Goal: Task Accomplishment & Management: Complete application form

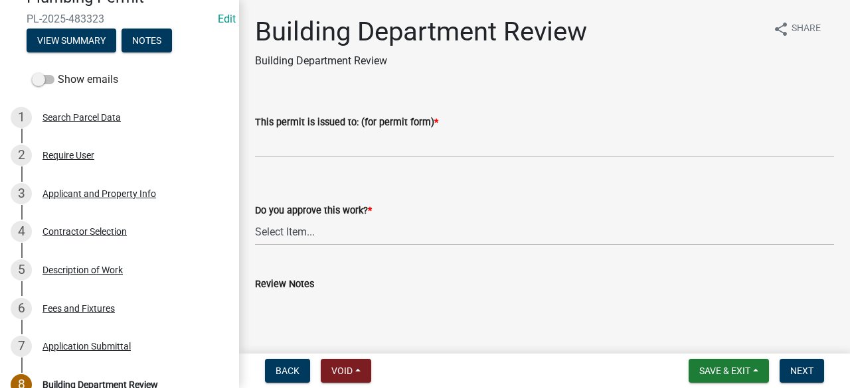
scroll to position [149, 0]
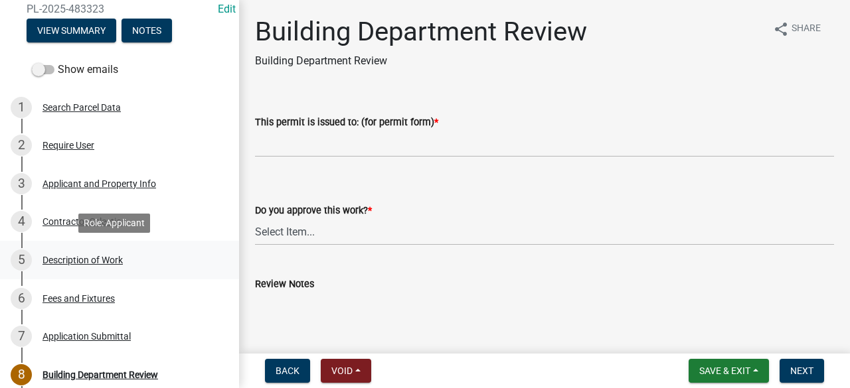
click at [130, 256] on div "5 Description of Work" at bounding box center [114, 260] width 207 height 21
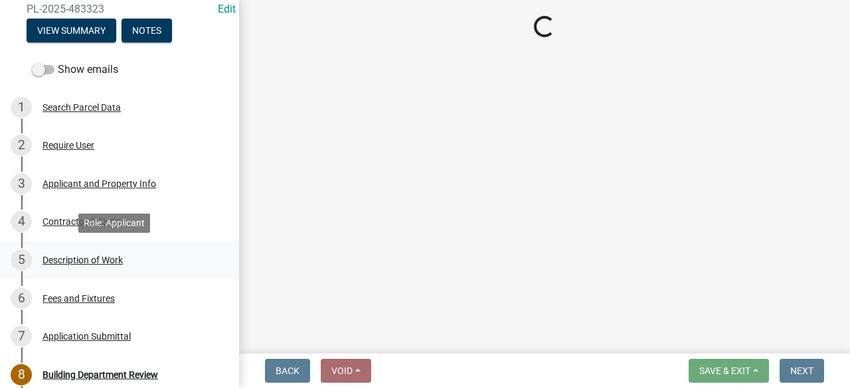
select select "59bf33d4-9d5c-4e7c-8b9a-7c1b13f00426"
select select "28f4028a-693d-415b-8130-38cfe69d94b3"
select select "4af7cc83-1d25-4c0b-a329-4ae30bd591bb"
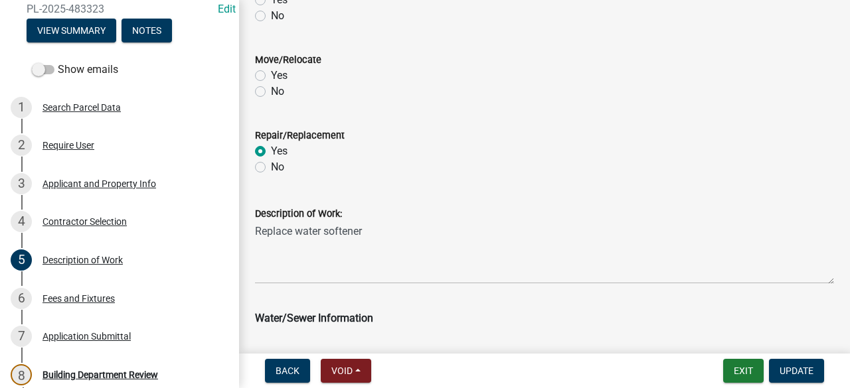
scroll to position [539, 0]
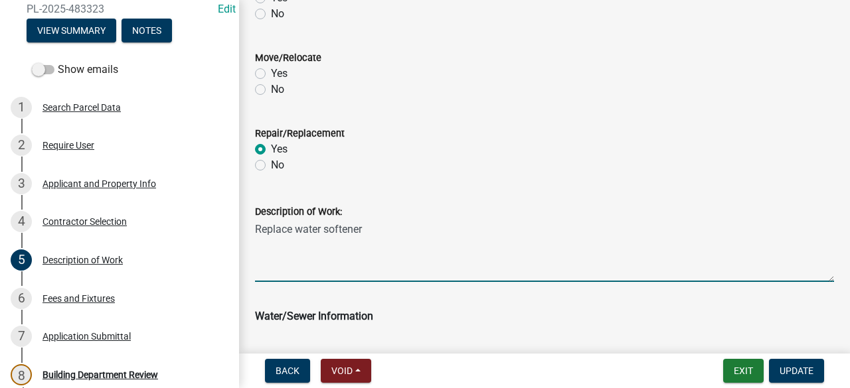
drag, startPoint x: 373, startPoint y: 226, endPoint x: 254, endPoint y: 220, distance: 119.0
click at [254, 220] on div "Description of Work: Replace water softener" at bounding box center [544, 233] width 599 height 97
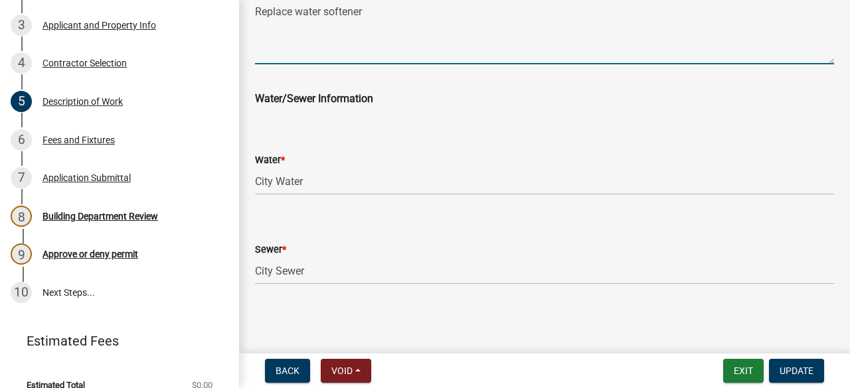
scroll to position [325, 0]
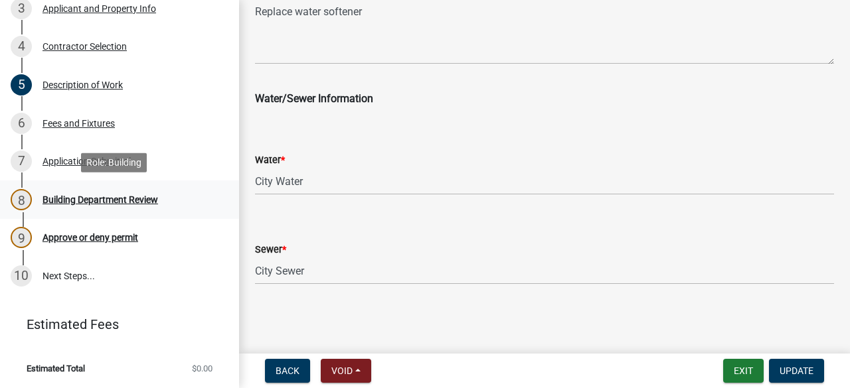
click at [129, 207] on div "8 Building Department Review" at bounding box center [114, 199] width 207 height 21
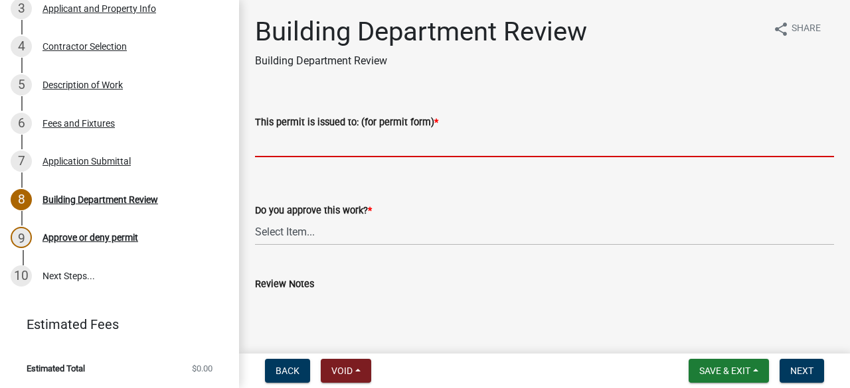
click at [268, 146] on input "This permit is issued to: (for permit form) *" at bounding box center [544, 143] width 579 height 27
paste input "Replace water softener"
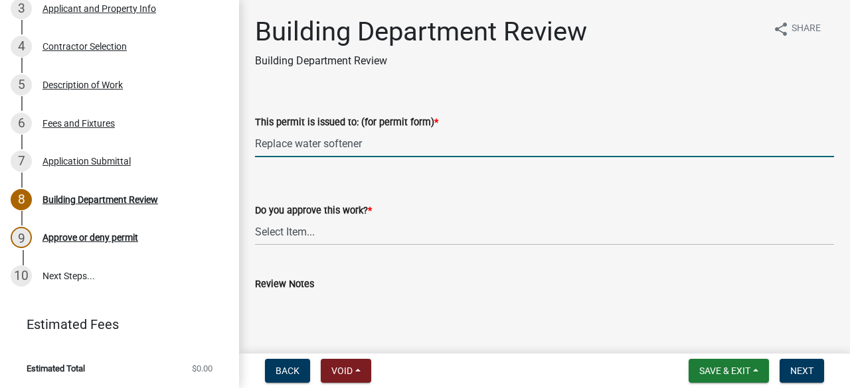
type input "Replace water softener"
click at [304, 236] on select "Select Item... Yes No" at bounding box center [544, 231] width 579 height 27
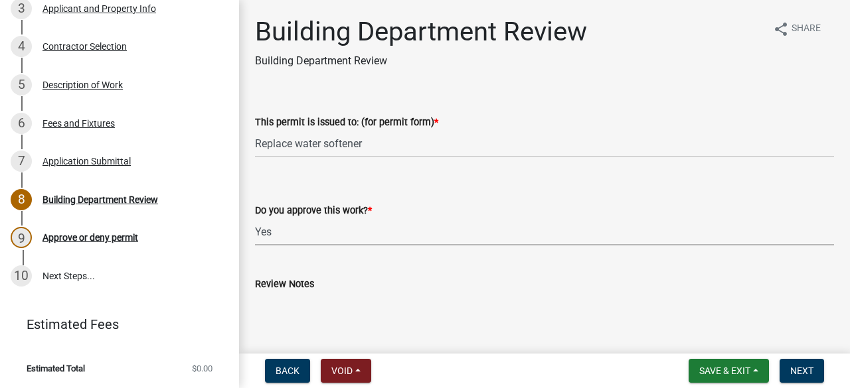
click at [255, 218] on select "Select Item... Yes No" at bounding box center [544, 231] width 579 height 27
select select "9c2ff93d-aa12-4325-a399-8f157d8c1742"
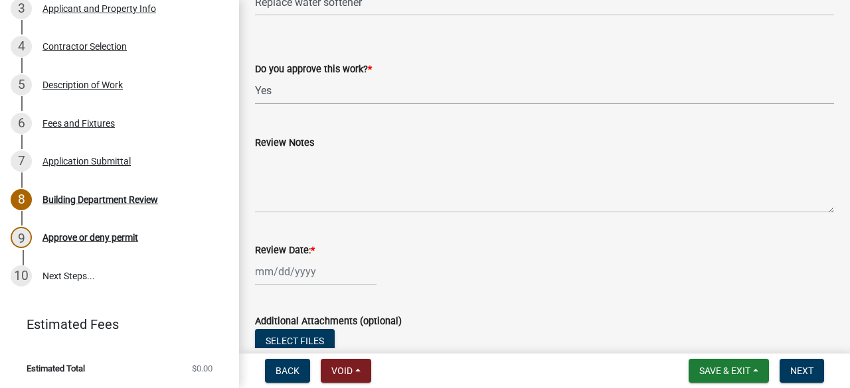
scroll to position [239, 0]
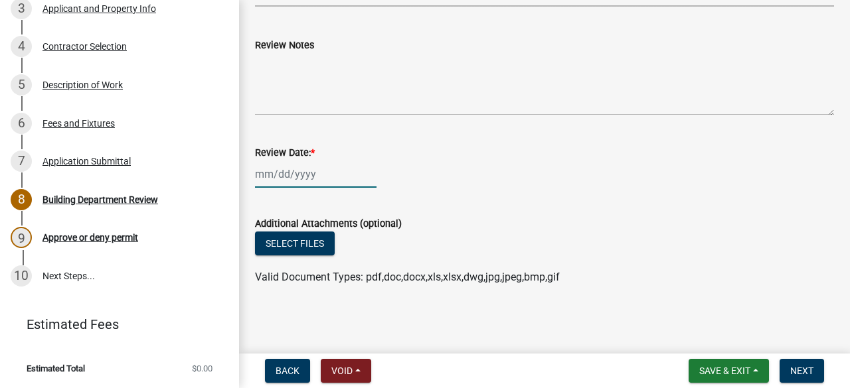
click at [309, 172] on div at bounding box center [315, 174] width 121 height 27
select select "9"
select select "2025"
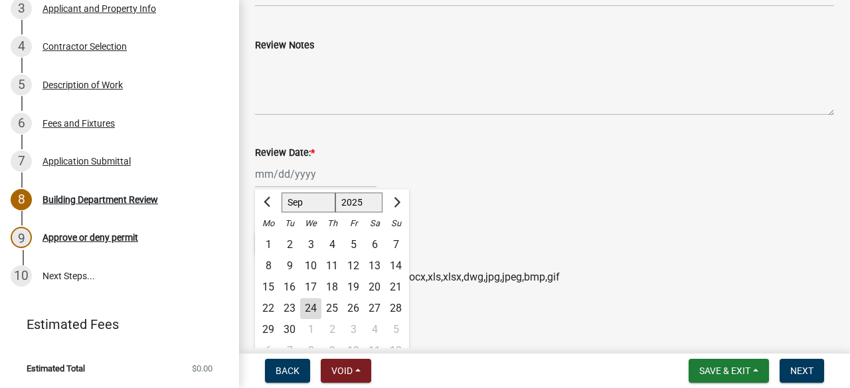
click at [313, 305] on div "24" at bounding box center [310, 308] width 21 height 21
type input "[DATE]"
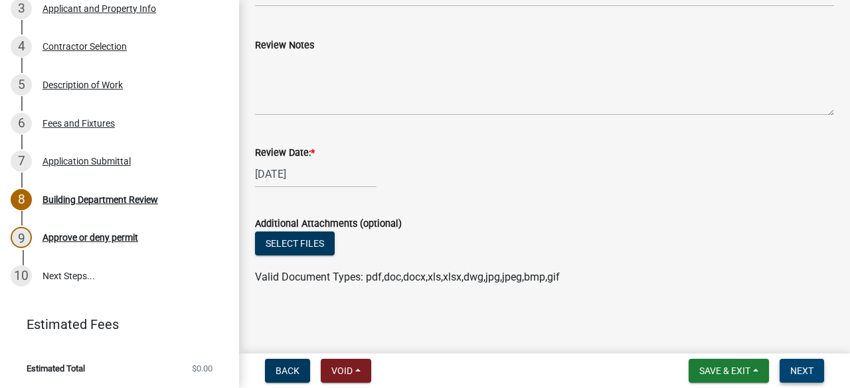
click at [796, 369] on span "Next" at bounding box center [801, 371] width 23 height 11
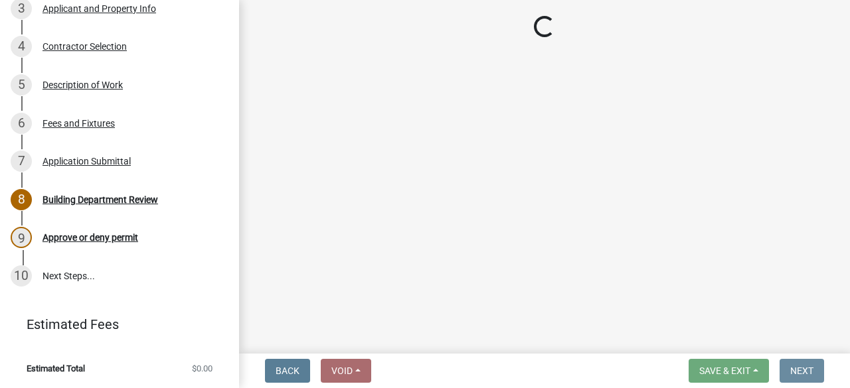
scroll to position [0, 0]
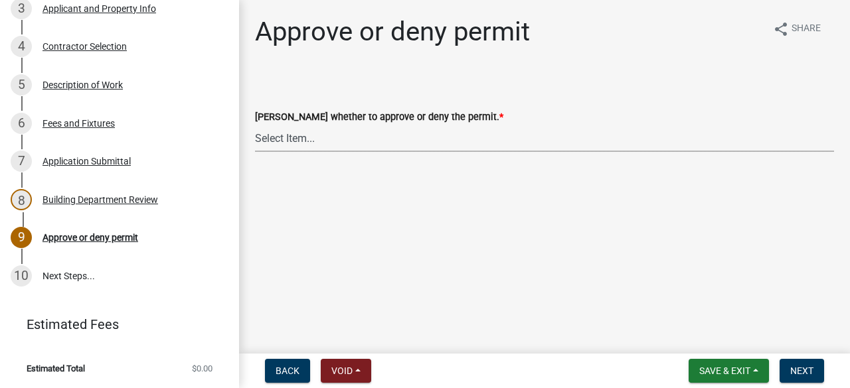
click at [279, 136] on select "Select Item... Approve Deny" at bounding box center [544, 138] width 579 height 27
click at [255, 125] on select "Select Item... Approve Deny" at bounding box center [544, 138] width 579 height 27
select select "2e674bca-1355-4364-b030-a37ceb2ac895"
click at [816, 369] on button "Next" at bounding box center [801, 371] width 44 height 24
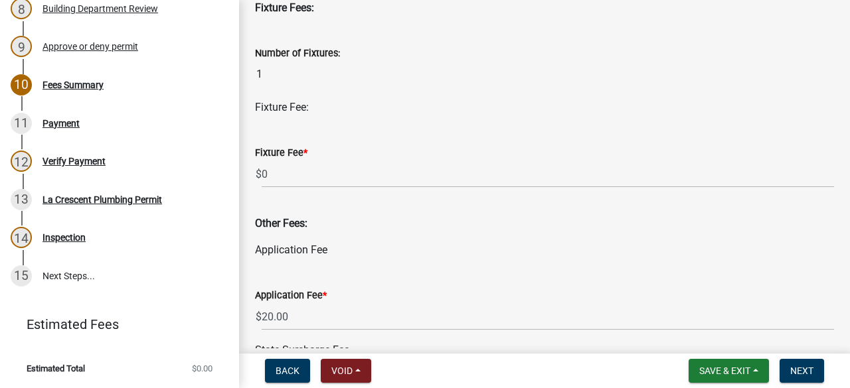
scroll to position [664, 0]
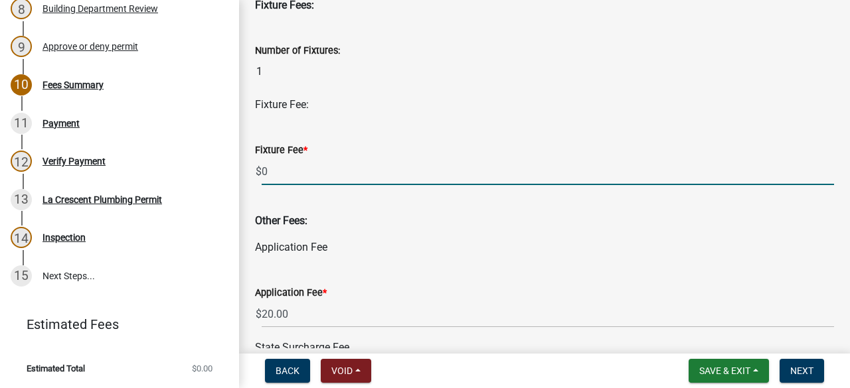
click at [313, 176] on input "0" at bounding box center [547, 171] width 572 height 27
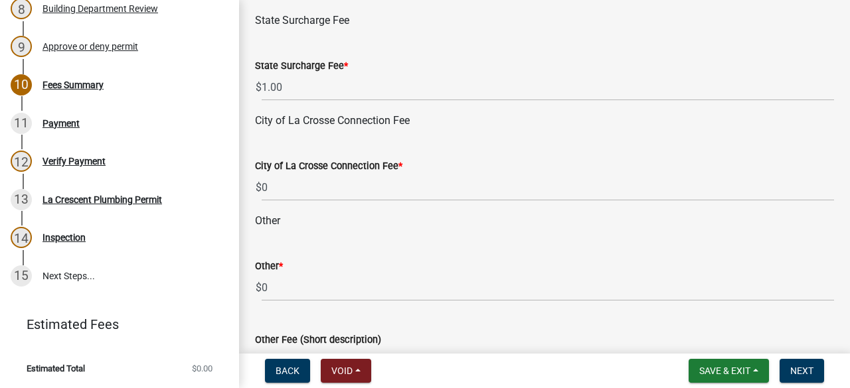
scroll to position [1035, 0]
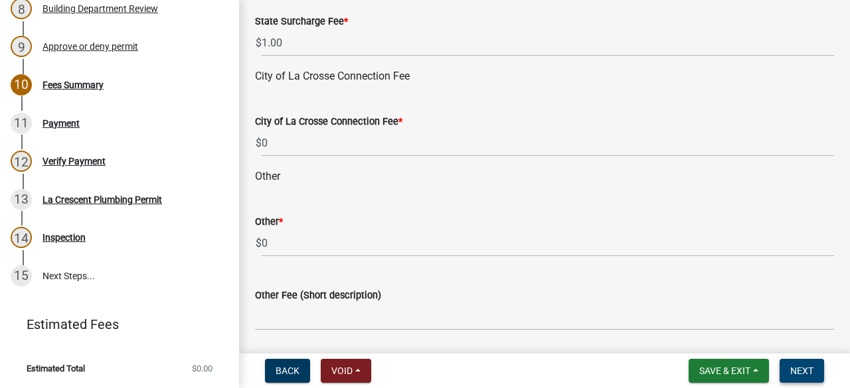
type input "5"
click at [795, 370] on span "Next" at bounding box center [801, 371] width 23 height 11
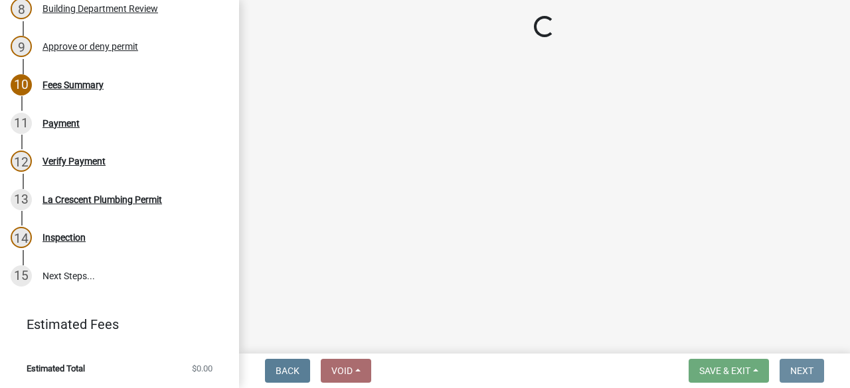
scroll to position [0, 0]
select select "3: 3"
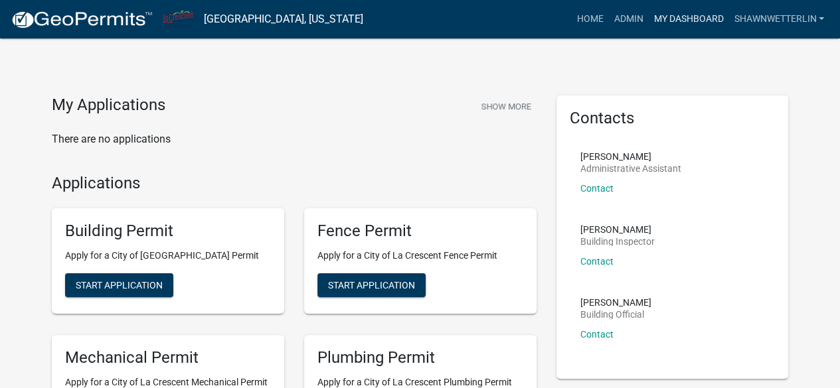
click at [695, 16] on link "My Dashboard" at bounding box center [688, 19] width 80 height 25
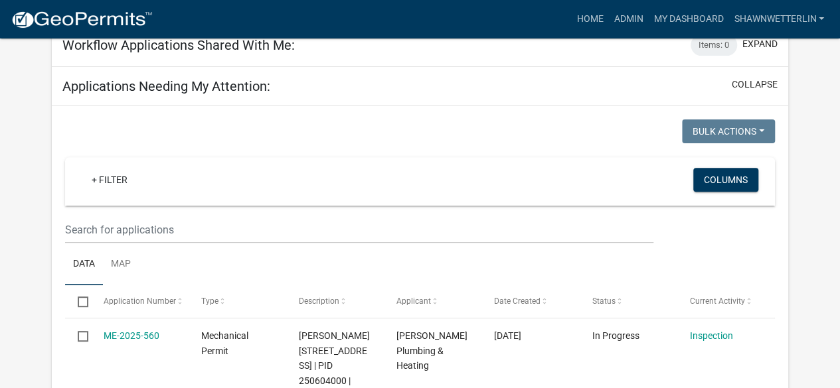
scroll to position [223, 0]
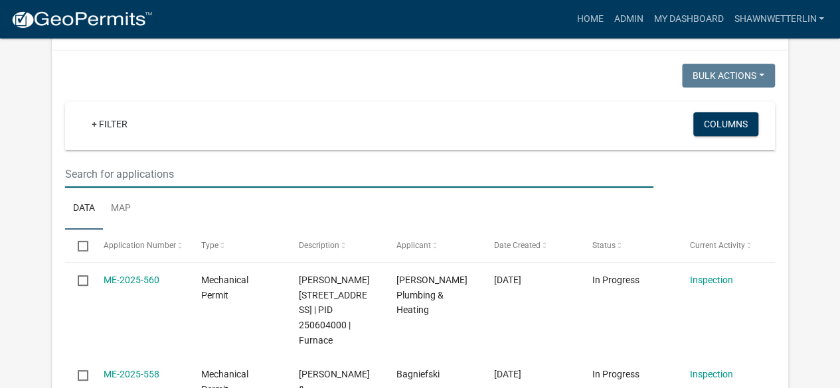
click at [109, 168] on input "text" at bounding box center [358, 174] width 587 height 27
type input "523"
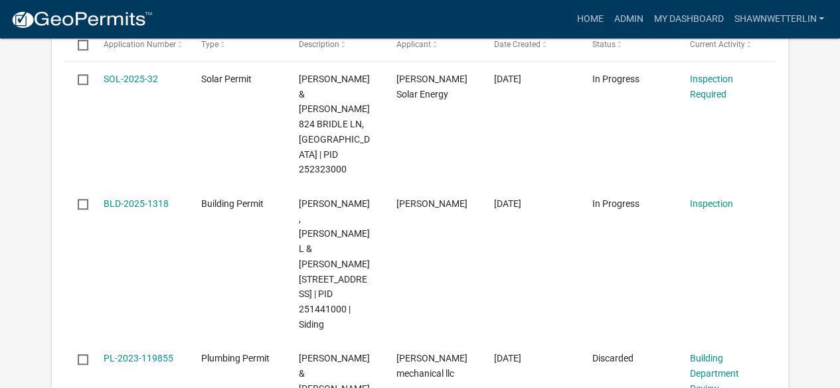
scroll to position [427, 0]
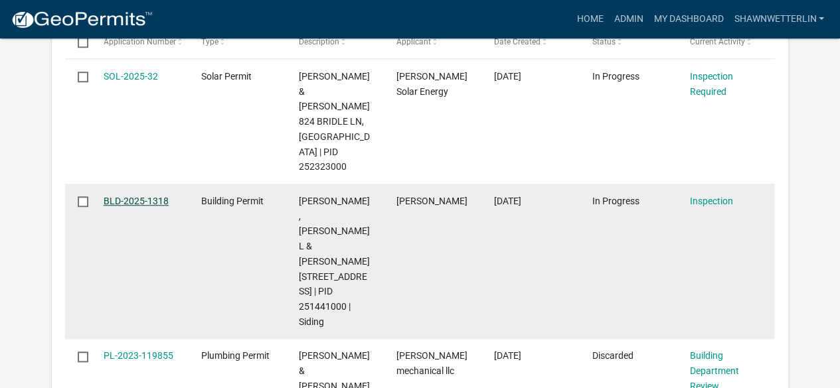
click at [153, 196] on link "BLD-2025-1318" at bounding box center [136, 201] width 65 height 11
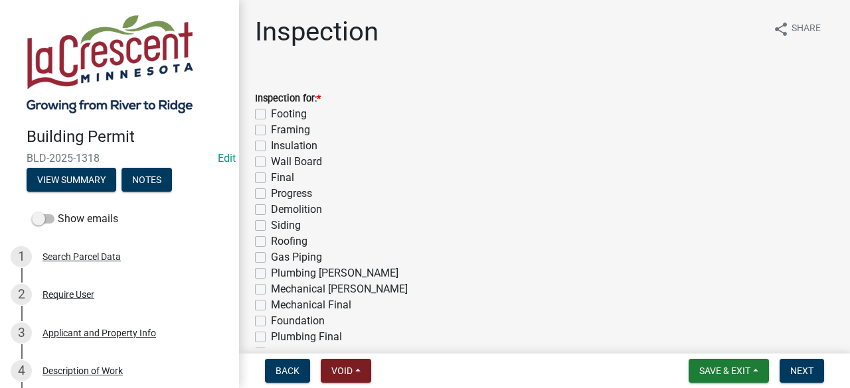
click at [271, 190] on label "Progress" at bounding box center [291, 194] width 41 height 16
click at [271, 190] on input "Progress" at bounding box center [275, 190] width 9 height 9
checkbox input "true"
checkbox input "false"
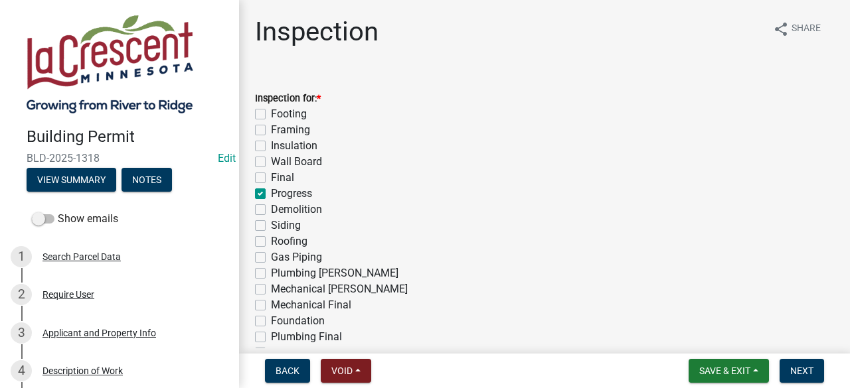
checkbox input "false"
checkbox input "true"
checkbox input "false"
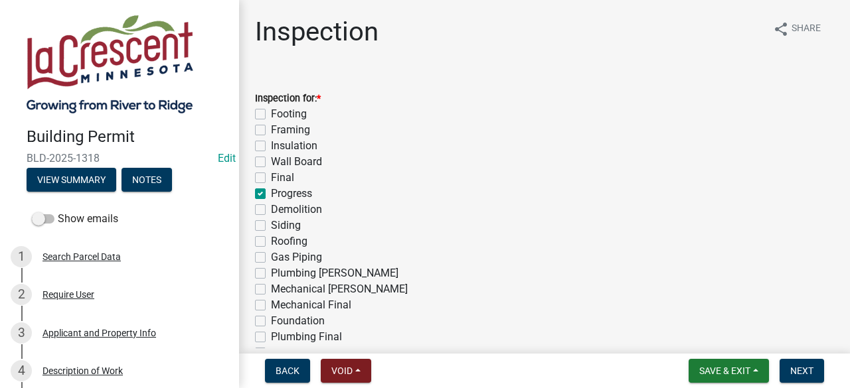
checkbox input "false"
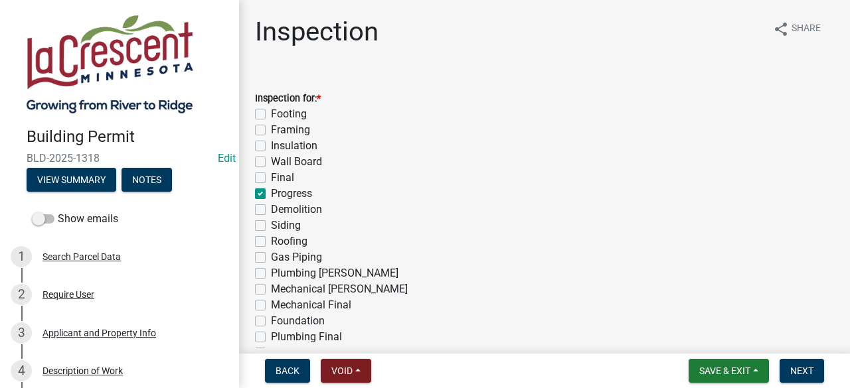
checkbox input "false"
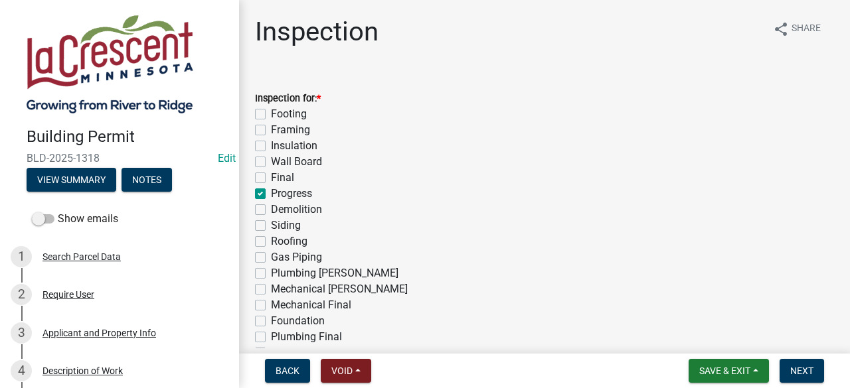
checkbox input "false"
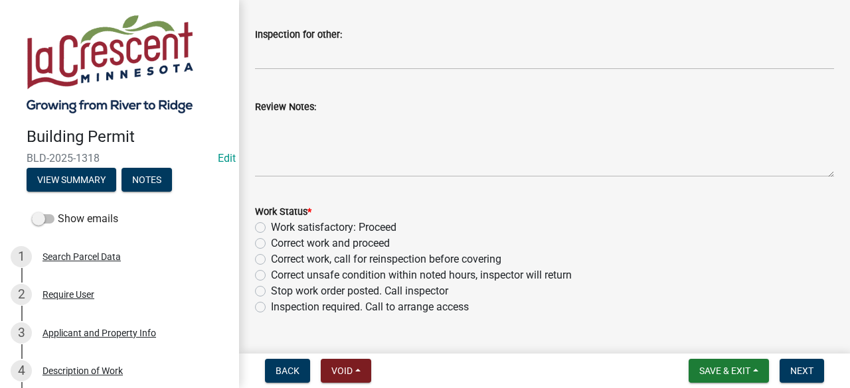
scroll to position [466, 0]
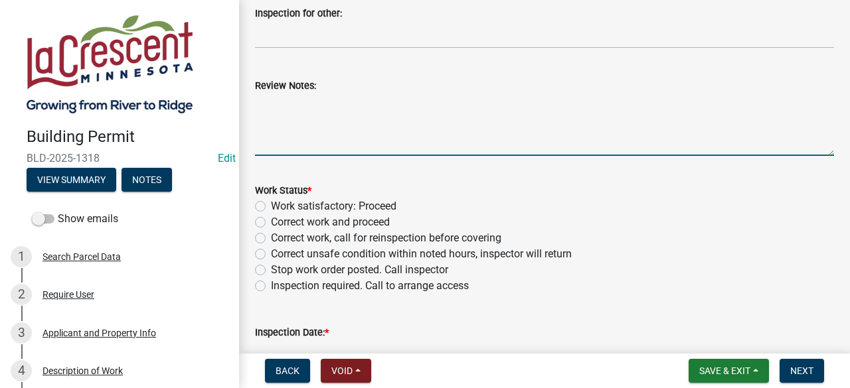
click at [303, 121] on textarea "Review Notes:" at bounding box center [544, 125] width 579 height 62
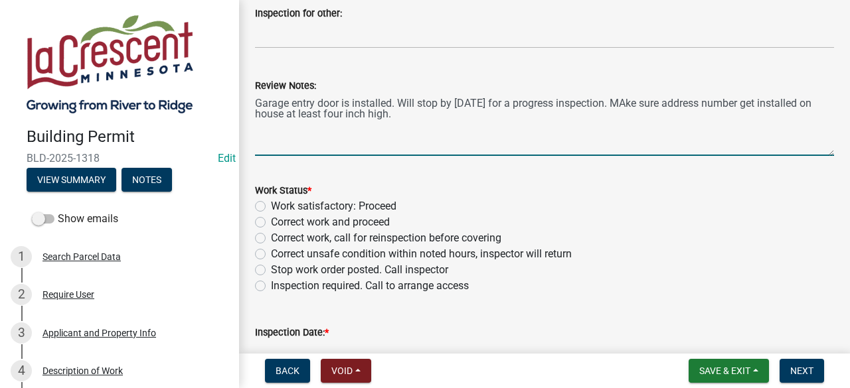
click at [626, 100] on textarea "Garage entry door is installed. Will stop by [DATE] for a progress inspection. …" at bounding box center [544, 125] width 579 height 62
click at [739, 106] on textarea "Garage entry door is installed. Will stop by [DATE] for a progress inspection. …" at bounding box center [544, 125] width 579 height 62
click at [283, 113] on textarea "Garage entry door is installed. Will stop by [DATE] for a progress inspection. …" at bounding box center [544, 125] width 579 height 62
type textarea "Garage entry door is installed. Will stop by [DATE] for a progress inspection. …"
click at [271, 208] on label "Work satisfactory: Proceed" at bounding box center [333, 206] width 125 height 16
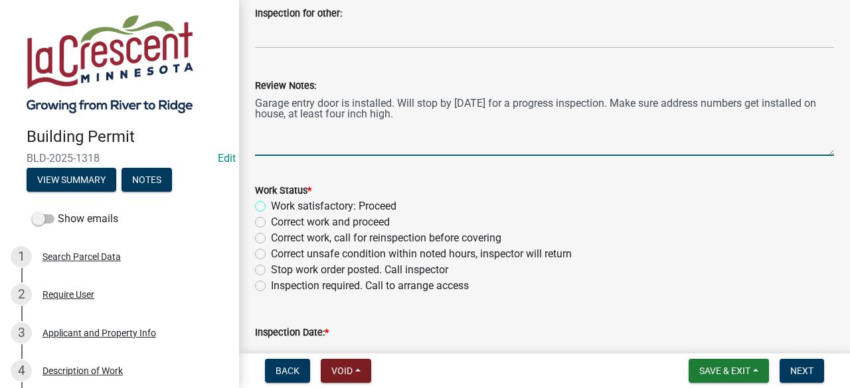
click at [271, 207] on input "Work satisfactory: Proceed" at bounding box center [275, 202] width 9 height 9
radio input "true"
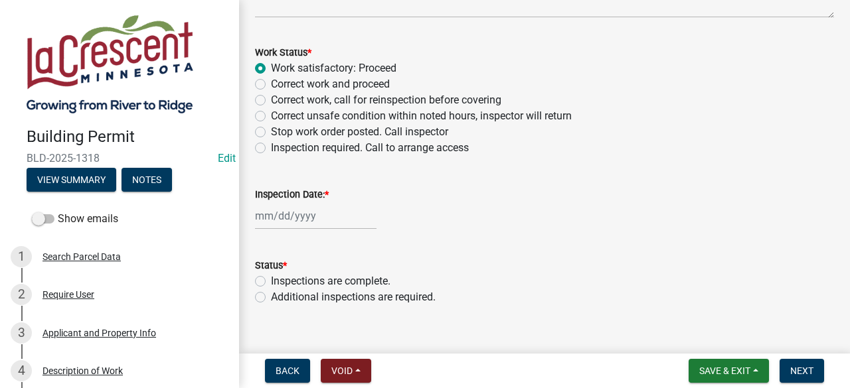
scroll to position [624, 0]
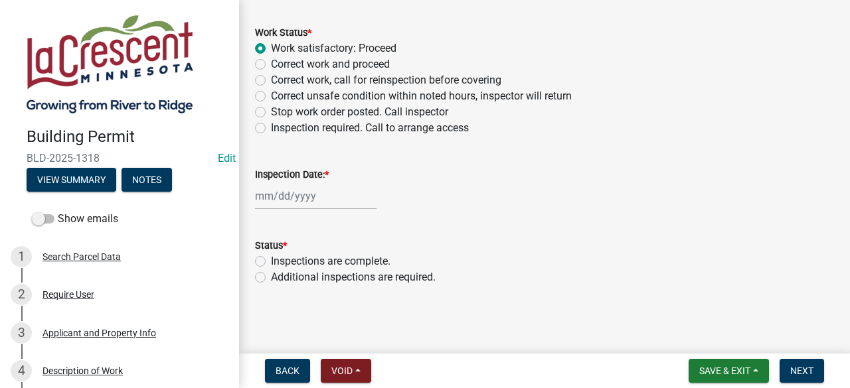
click at [301, 200] on div at bounding box center [315, 196] width 121 height 27
select select "9"
select select "2025"
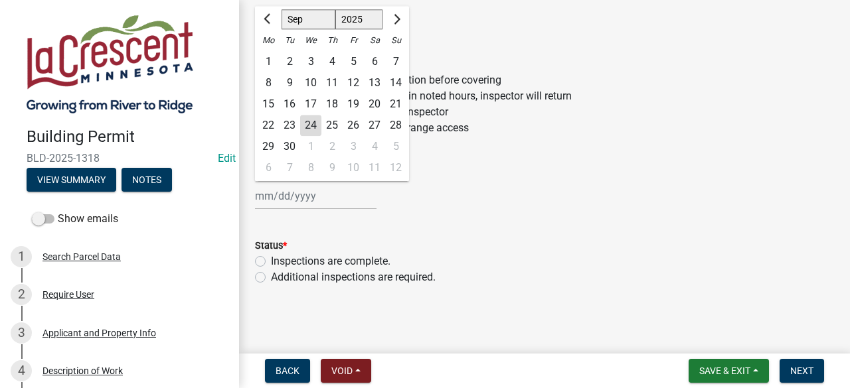
click at [312, 123] on div "24" at bounding box center [310, 125] width 21 height 21
type input "[DATE]"
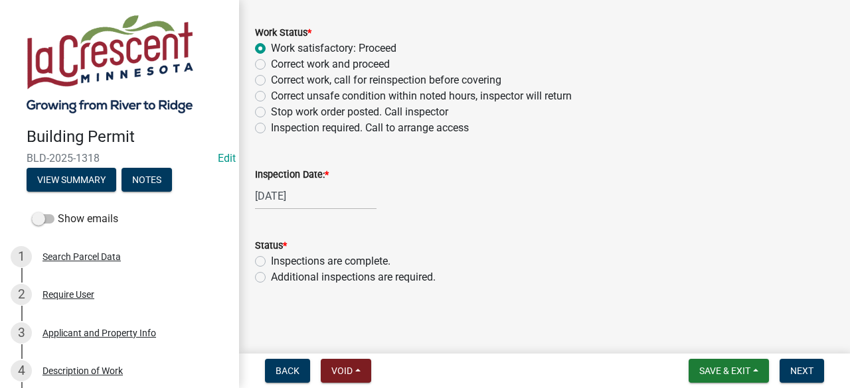
click at [271, 276] on label "Additional inspections are required." at bounding box center [353, 277] width 165 height 16
click at [271, 276] on input "Additional inspections are required." at bounding box center [275, 273] width 9 height 9
radio input "true"
click at [800, 375] on span "Next" at bounding box center [801, 371] width 23 height 11
